Goal: Communication & Community: Answer question/provide support

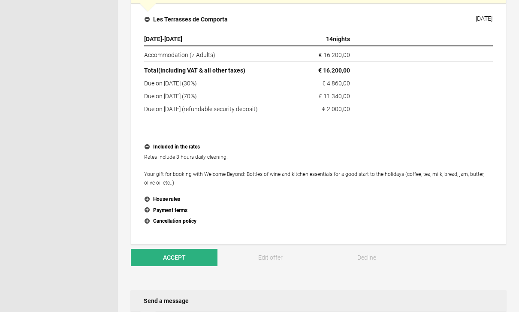
scroll to position [214, 0]
click at [269, 254] on link "Edit offer" at bounding box center [270, 256] width 87 height 17
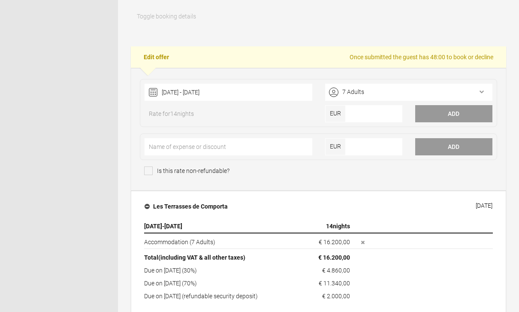
scroll to position [149, 0]
click at [362, 117] on input"] "number" at bounding box center [374, 113] width 57 height 17
click at [391, 113] on input"] "21980" at bounding box center [374, 114] width 57 height 17
type input"] "21.980"
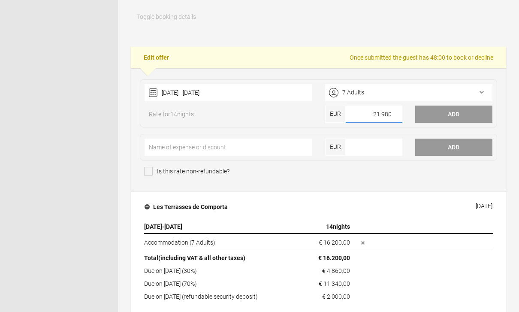
click at [398, 115] on input"] "21.980" at bounding box center [374, 114] width 57 height 17
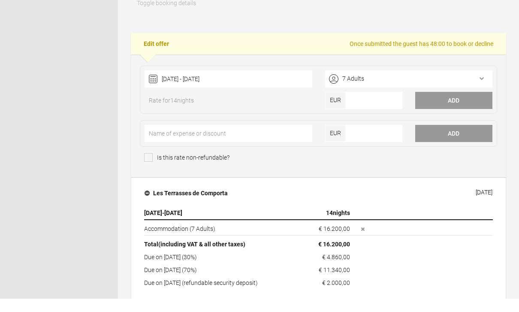
scroll to position [162, 0]
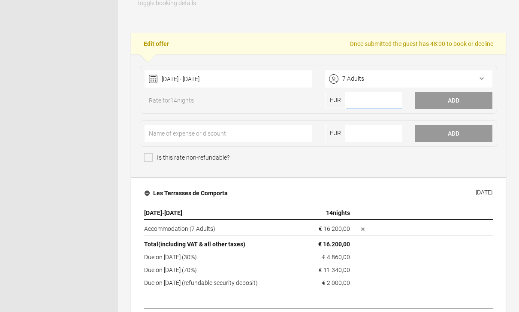
click at [366, 99] on input"] "number" at bounding box center [374, 100] width 57 height 17
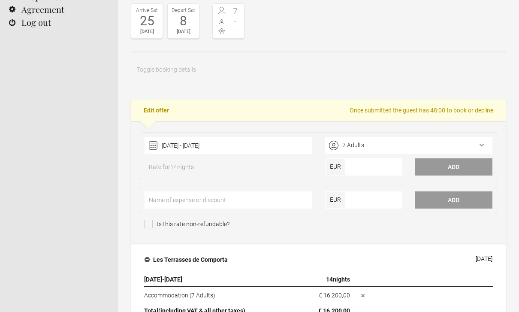
scroll to position [96, 0]
click at [456, 167] on button "Add" at bounding box center [453, 166] width 77 height 17
click at [362, 169] on input"] "number" at bounding box center [374, 166] width 57 height 17
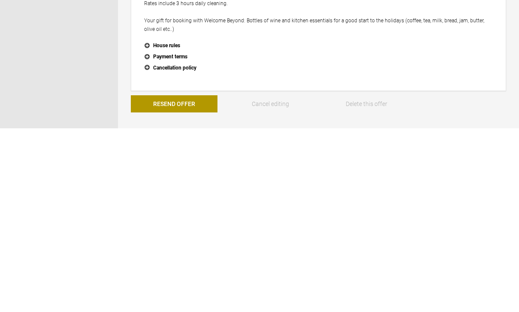
scroll to position [340, 0]
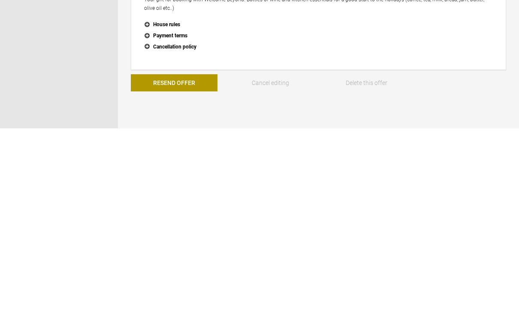
click at [180, 258] on button "Resend Offer" at bounding box center [174, 266] width 87 height 17
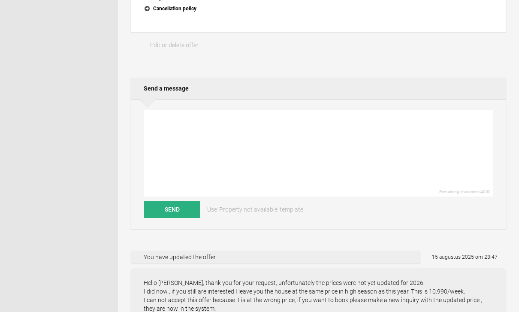
scroll to position [439, 0]
click at [179, 137] on textarea at bounding box center [318, 153] width 349 height 86
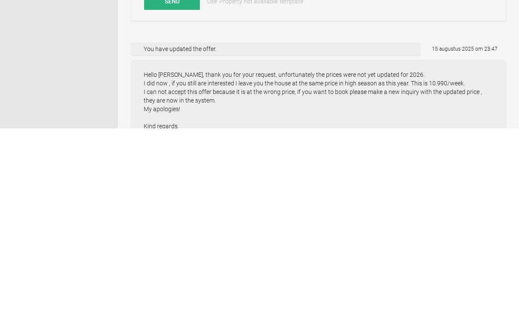
scroll to position [466, 0]
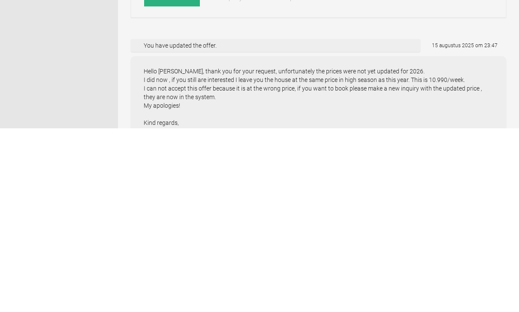
click at [310, 223] on div "You have updated the offer." at bounding box center [276, 229] width 290 height 13
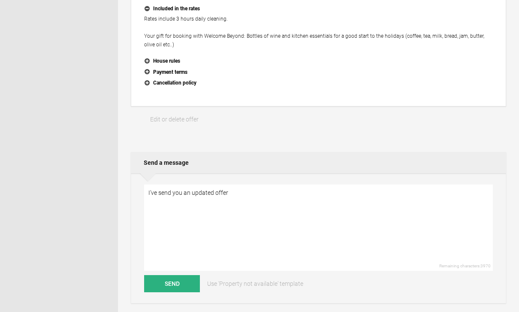
scroll to position [345, 0]
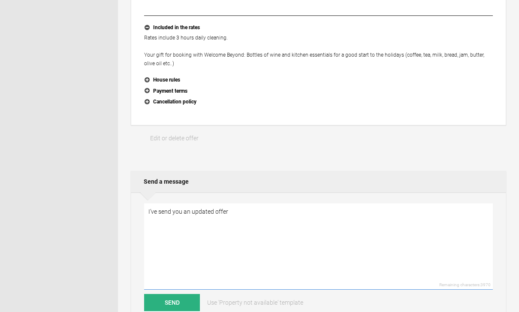
click at [247, 213] on textarea "I’ve send you an updated offer" at bounding box center [318, 246] width 349 height 86
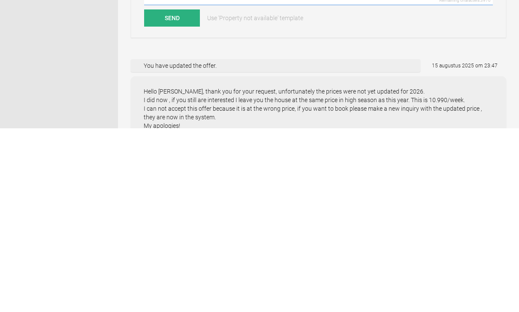
scroll to position [446, 0]
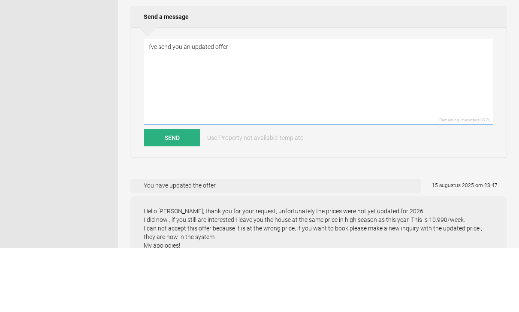
click at [146, 103] on textarea "I’ve send you an updated offer" at bounding box center [318, 146] width 349 height 86
click at [286, 103] on textarea "Dear [PERSON_NAME], I’ve send you an updated offer" at bounding box center [318, 146] width 349 height 86
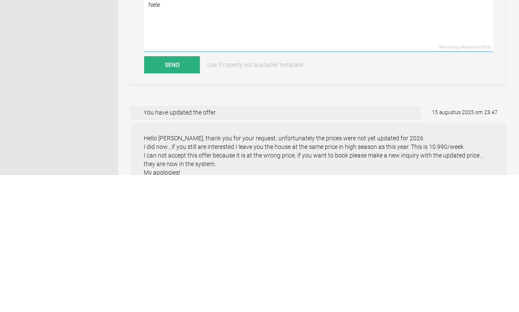
type textarea "Dear [PERSON_NAME], I’ve send you an updated offer. Kind regards, Nele"
click at [178, 193] on button "Send" at bounding box center [172, 201] width 56 height 17
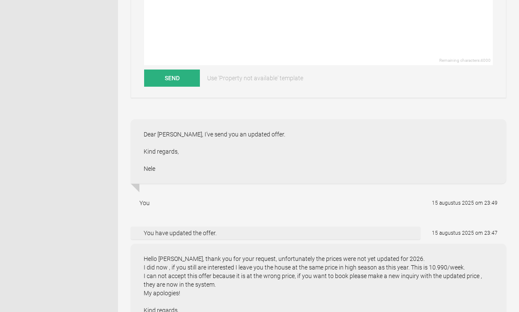
scroll to position [575, 0]
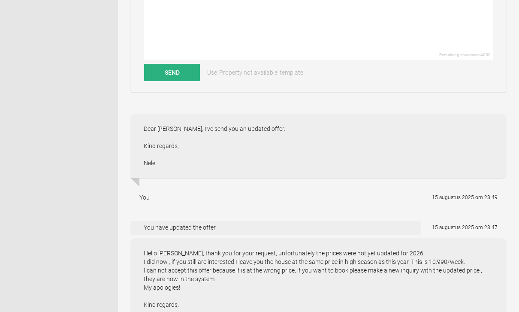
click at [379, 224] on div "You have updated the offer." at bounding box center [276, 227] width 290 height 13
click at [380, 230] on div "You have updated the offer." at bounding box center [276, 227] width 290 height 13
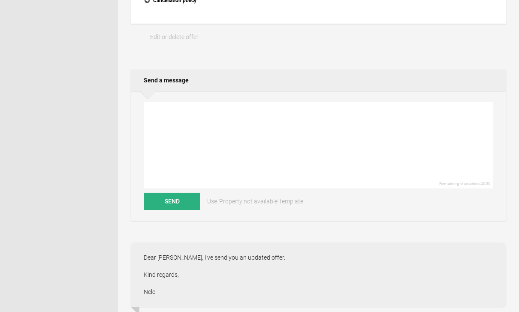
scroll to position [440, 0]
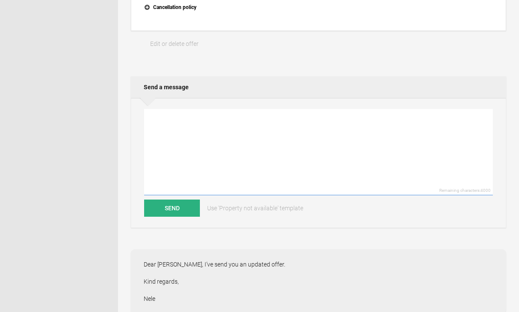
click at [171, 127] on textarea at bounding box center [318, 152] width 349 height 86
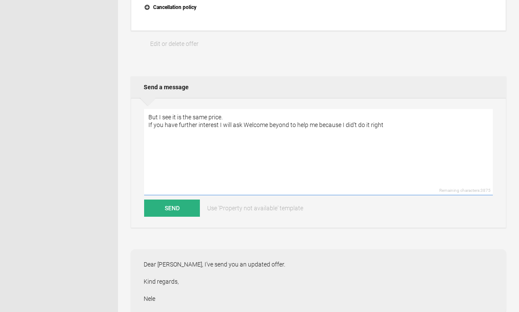
click at [357, 124] on textarea "But I see it is the same price. If you have further interest I will ask Welcome…" at bounding box center [318, 152] width 349 height 86
click at [412, 124] on textarea "But I see it is the same price. If you have further interest I will ask Welcome…" at bounding box center [318, 152] width 349 height 86
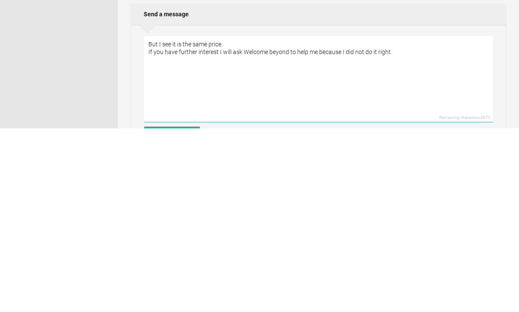
scroll to position [339, 0]
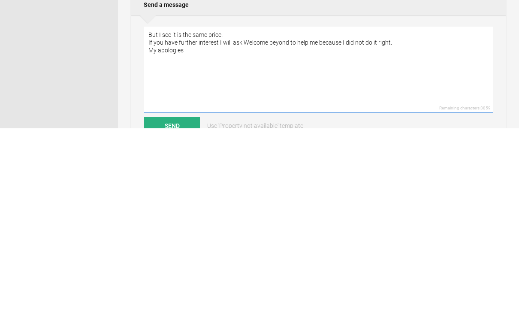
type textarea "But I see it is the same price. If you have further interest I will ask Welcome…"
click at [178, 301] on button "Send" at bounding box center [172, 309] width 56 height 17
